Goal: Task Accomplishment & Management: Complete application form

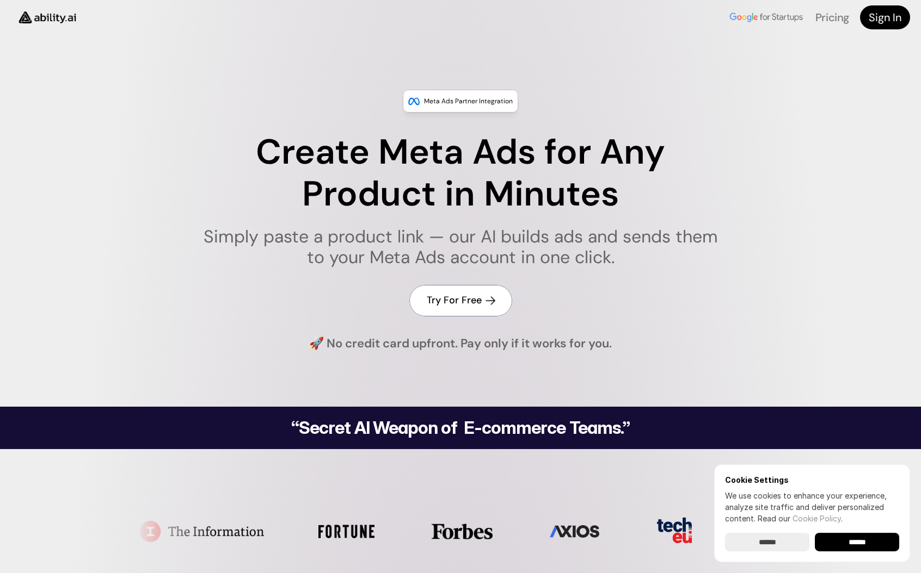
click at [479, 301] on h4 "Try For Free" at bounding box center [454, 301] width 55 height 14
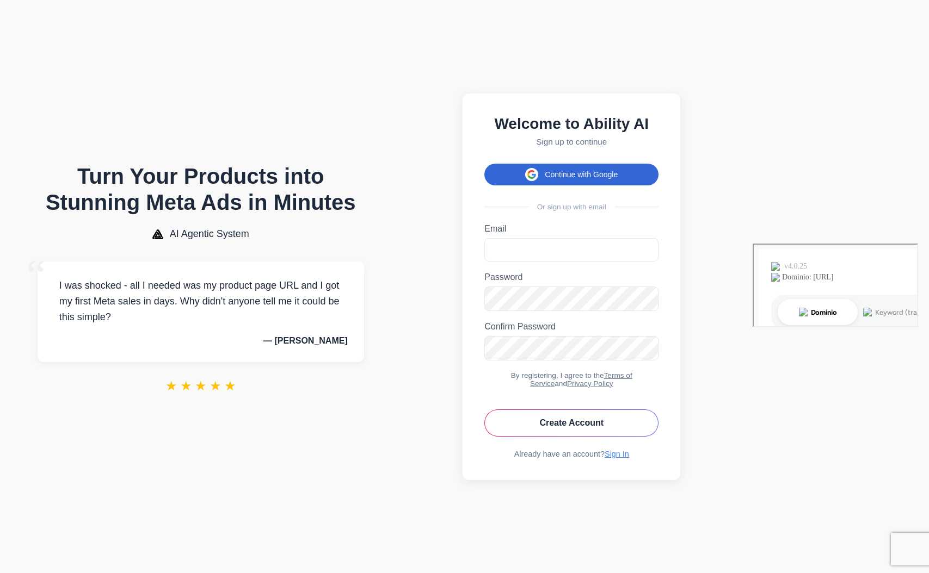
click at [637, 175] on button "Continue with Google" at bounding box center [571, 175] width 174 height 22
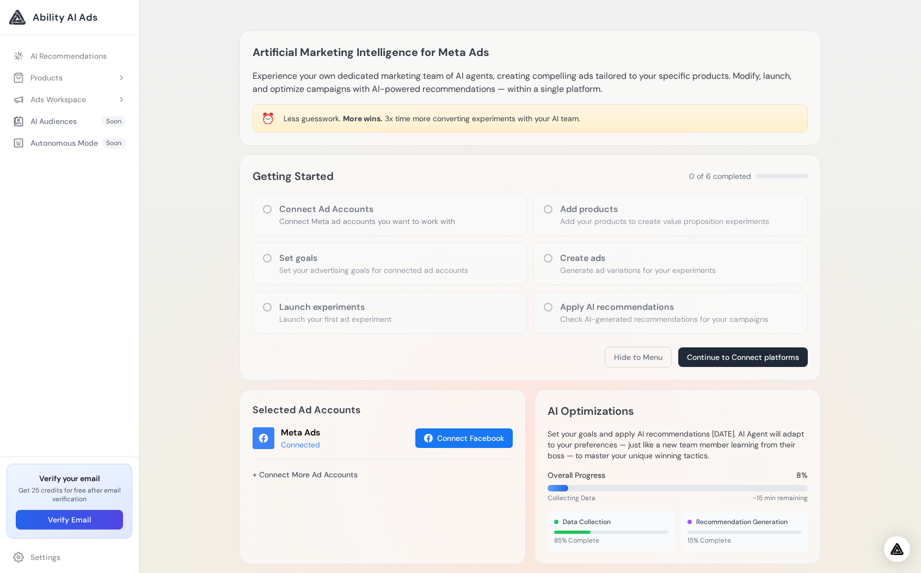
click at [413, 218] on p "Connect Meta ad accounts you want to work with" at bounding box center [367, 221] width 176 height 11
